Goal: Check status

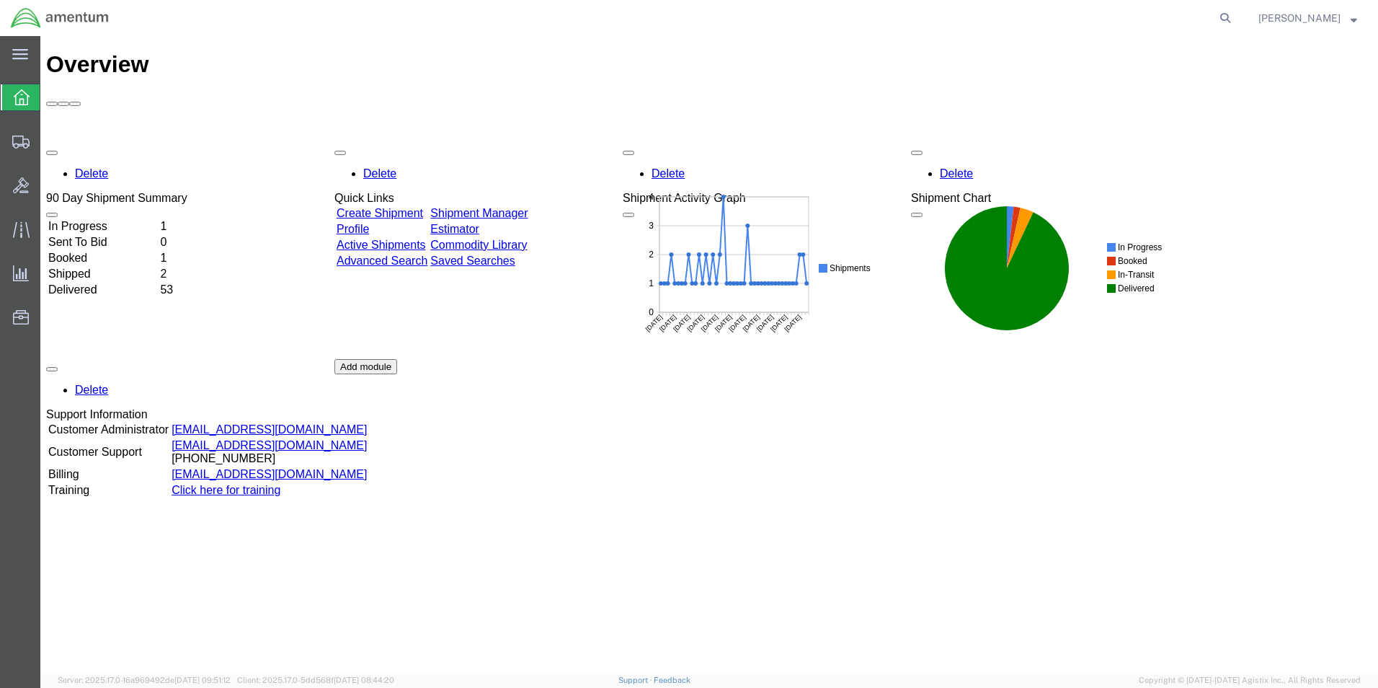
click at [100, 267] on td "Shipped" at bounding box center [103, 274] width 110 height 14
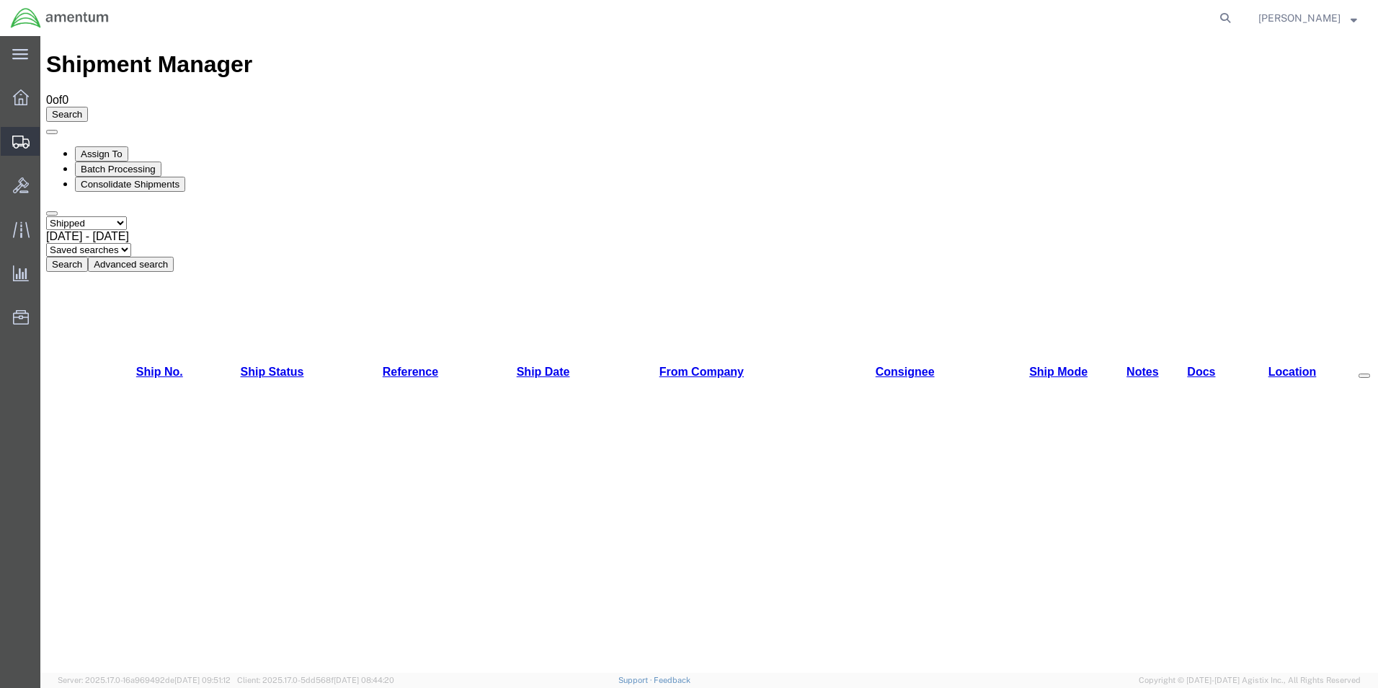
click at [0, 0] on span "Shipment Manager" at bounding box center [0, 0] width 0 height 0
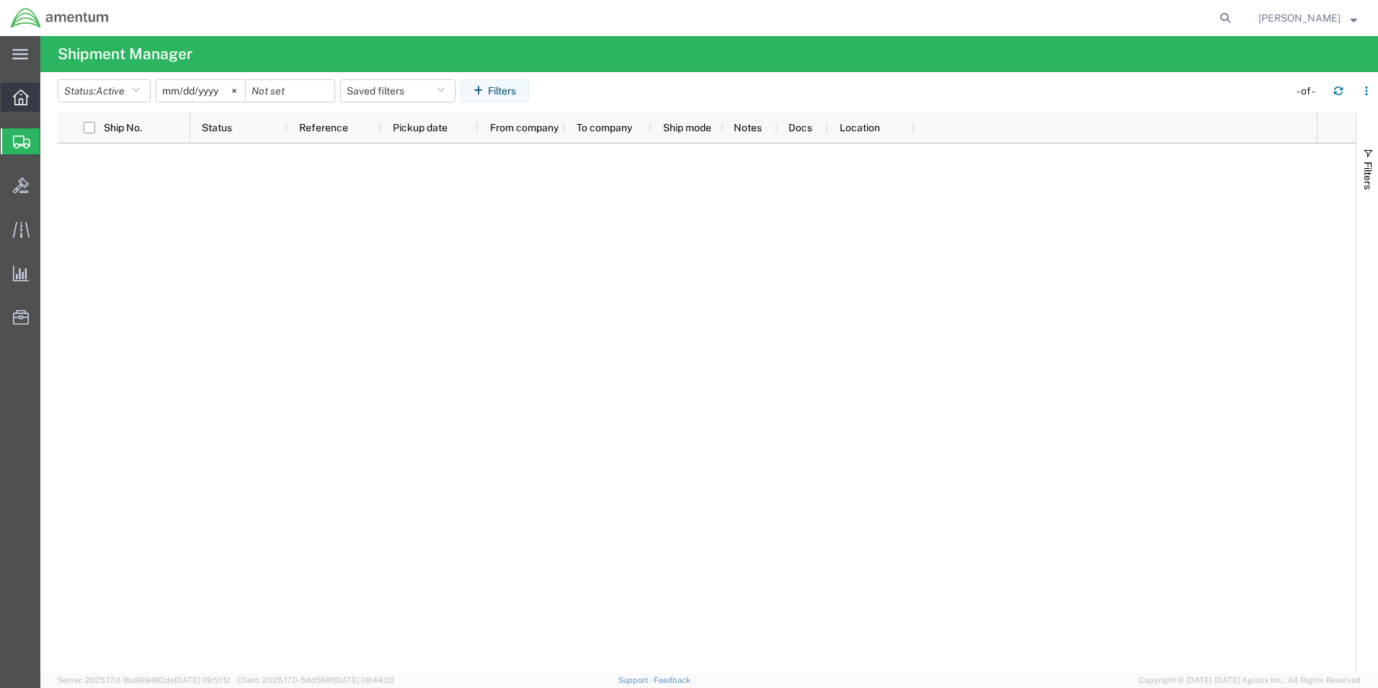
click at [14, 96] on icon at bounding box center [21, 97] width 16 height 16
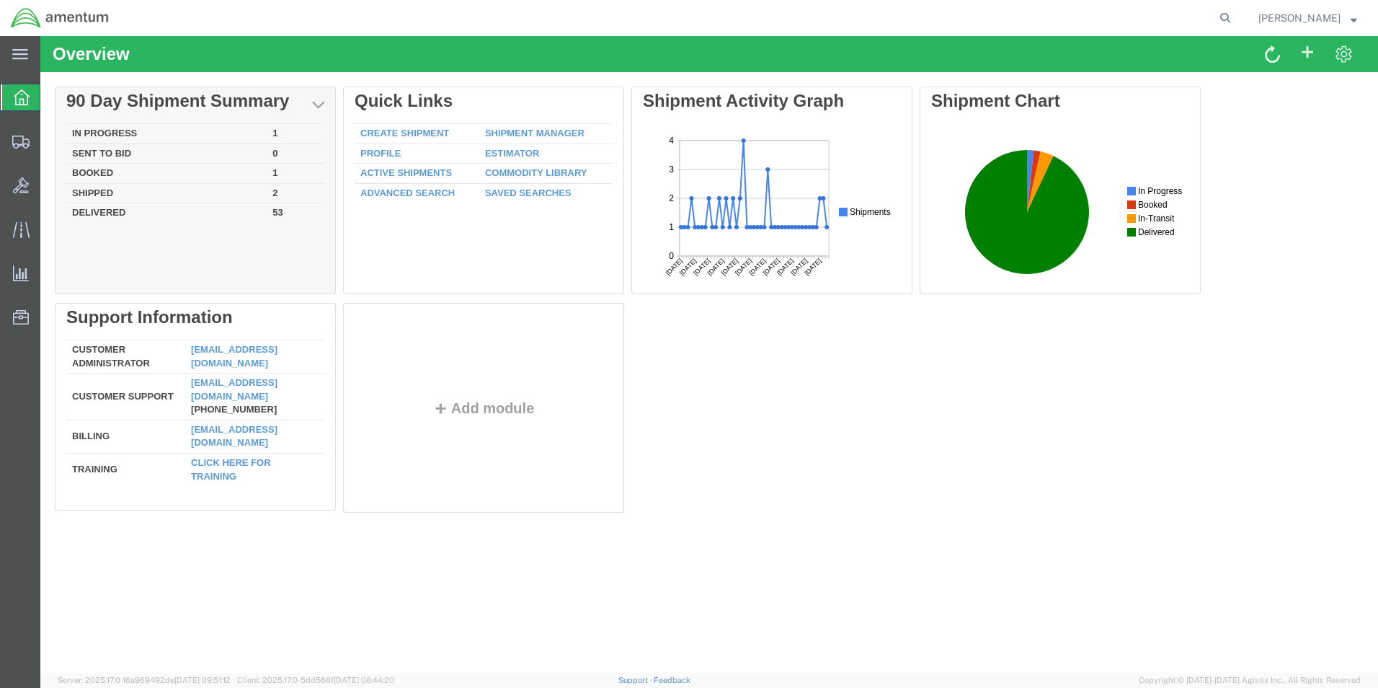
click at [119, 131] on td "In Progress" at bounding box center [166, 134] width 200 height 20
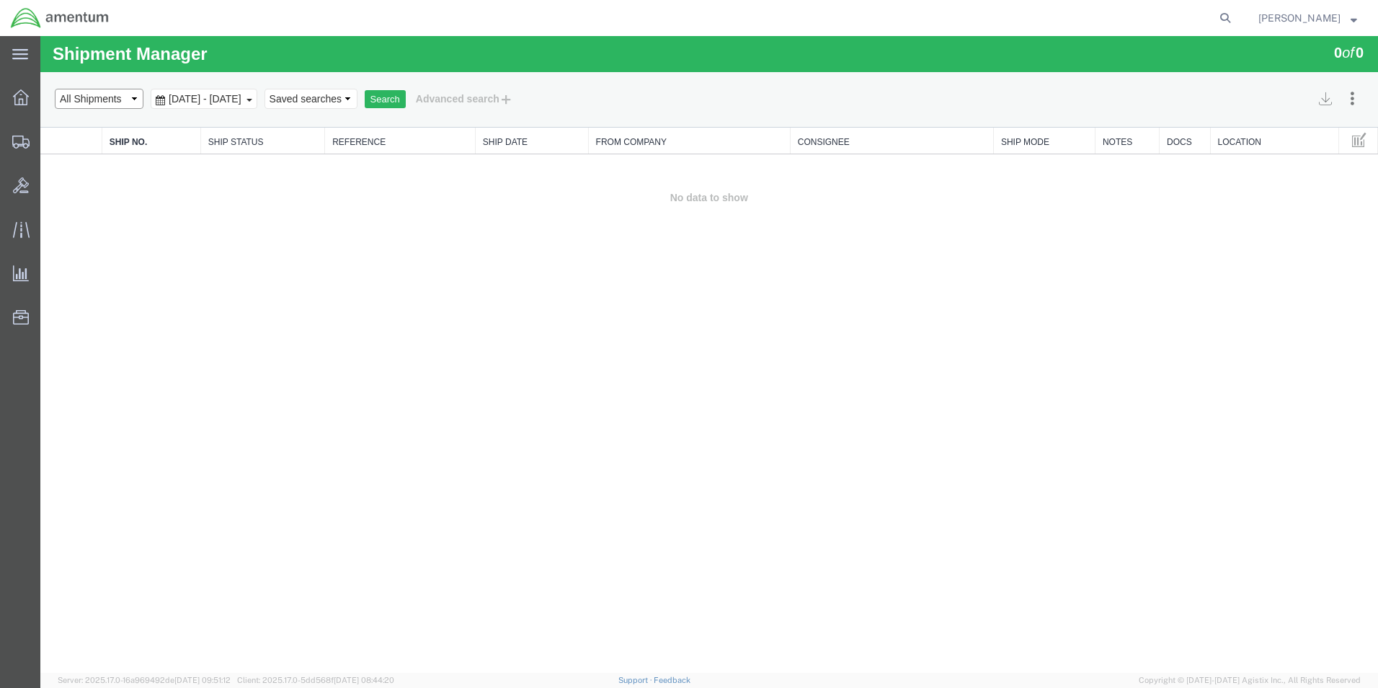
click at [136, 99] on select "Select status Active All Shipments Approved Booked Canceled Delivered Denied Ne…" at bounding box center [99, 99] width 89 height 20
select select "BOOKED"
click at [55, 89] on select "Select status Active All Shipments Approved Booked Canceled Delivered Denied Ne…" at bounding box center [99, 99] width 89 height 20
click at [406, 100] on button "Search" at bounding box center [385, 99] width 41 height 19
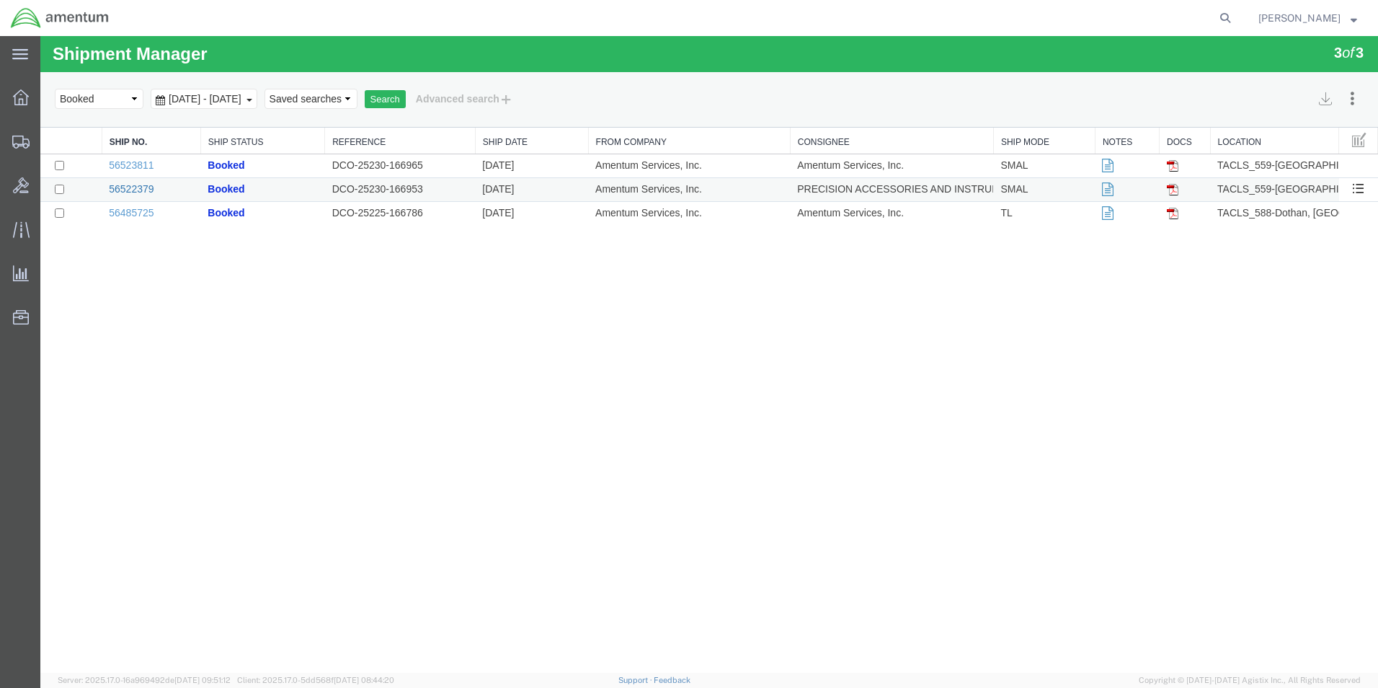
click at [137, 186] on link "56522379" at bounding box center [131, 189] width 45 height 12
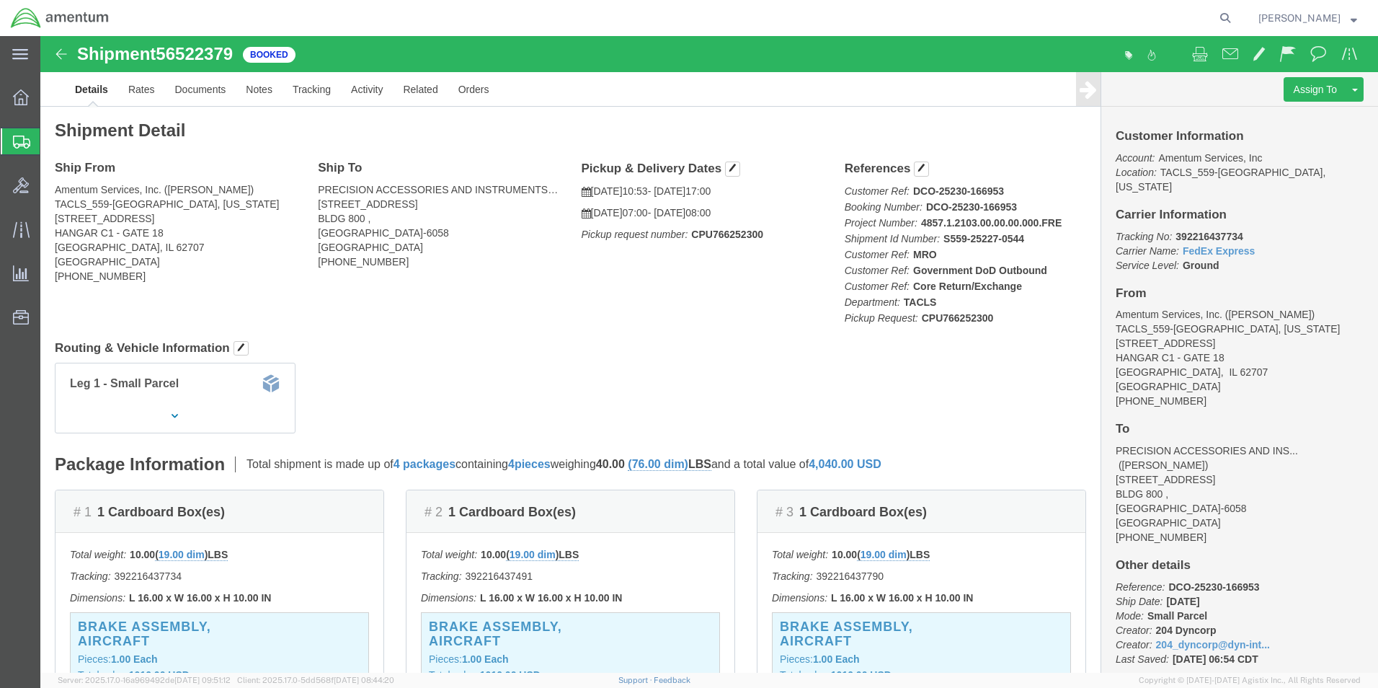
click img
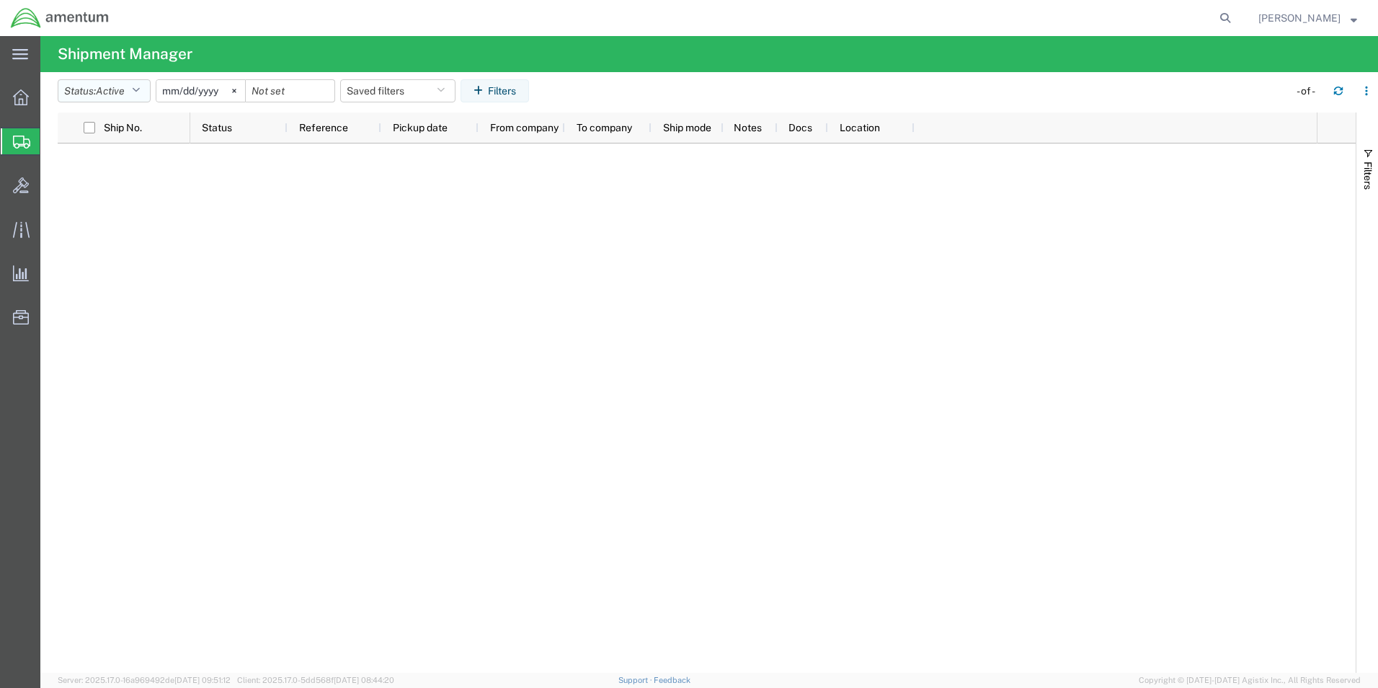
click at [135, 95] on button "Status: Active" at bounding box center [104, 90] width 93 height 23
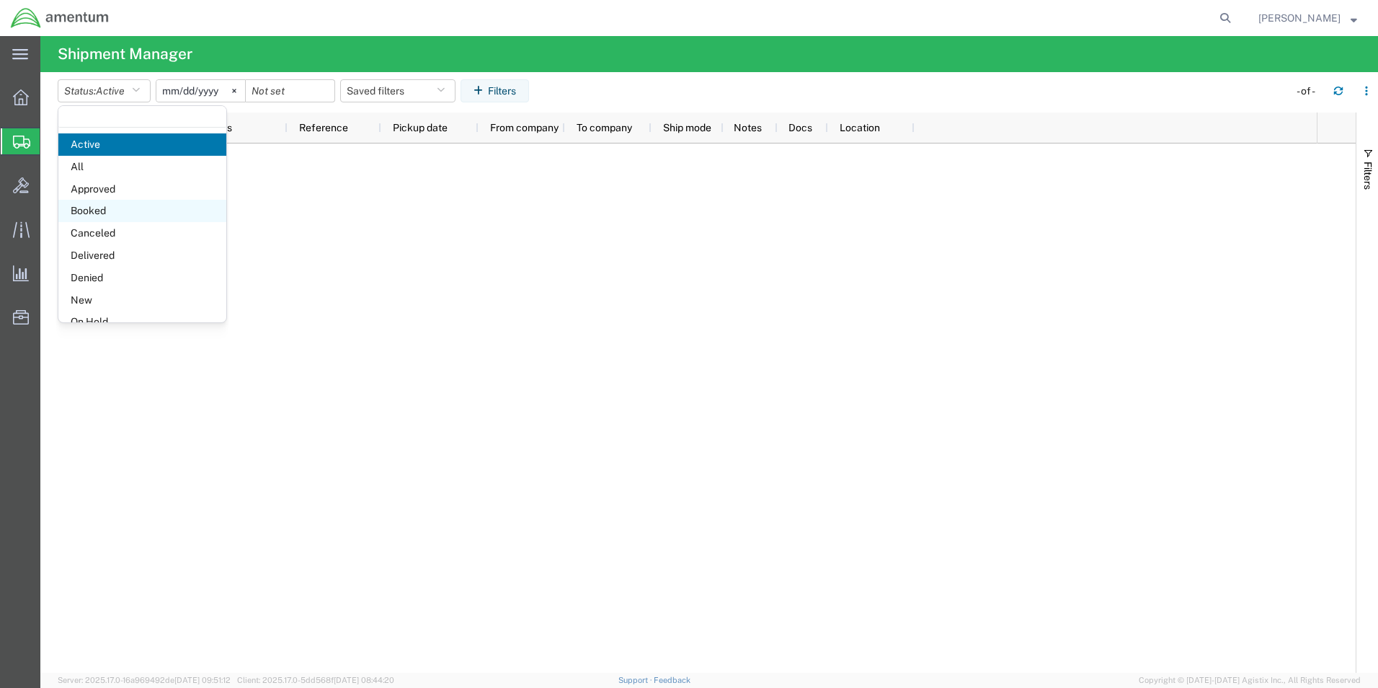
click at [122, 212] on span "Booked" at bounding box center [142, 211] width 168 height 22
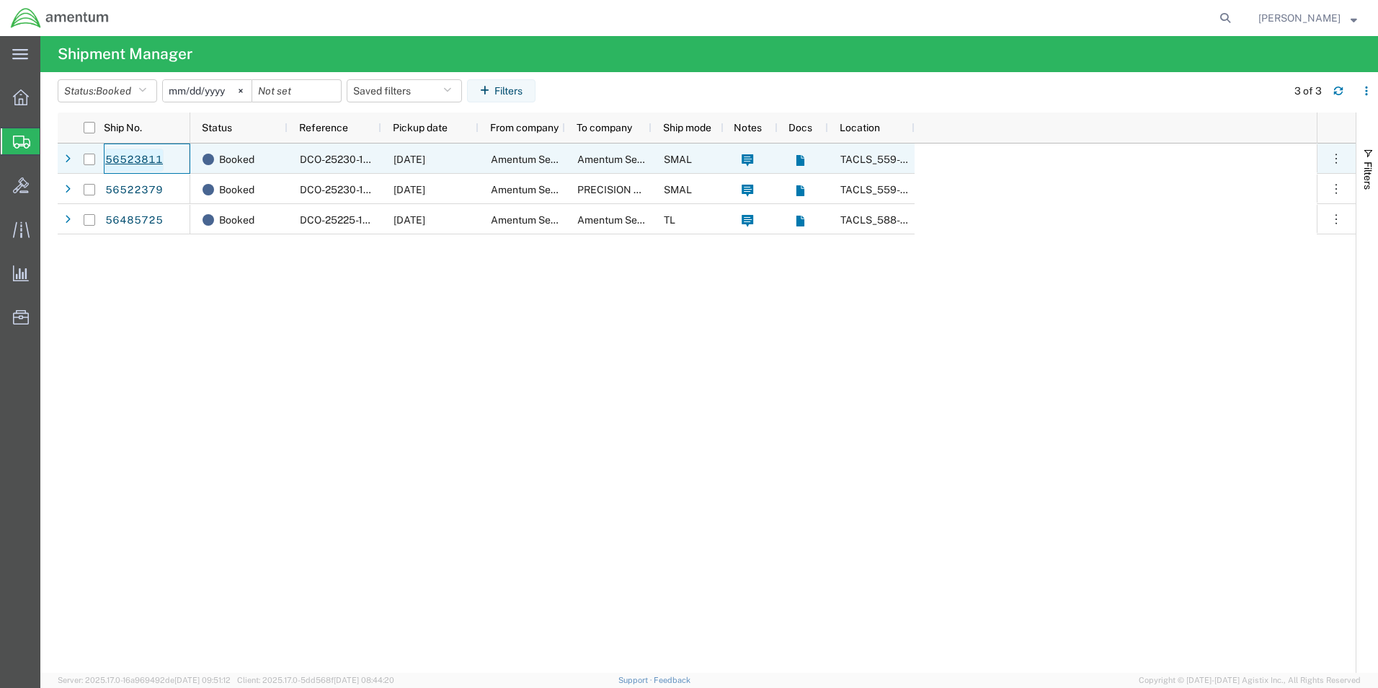
click at [150, 159] on link "56523811" at bounding box center [134, 159] width 59 height 23
